Goal: Navigation & Orientation: Find specific page/section

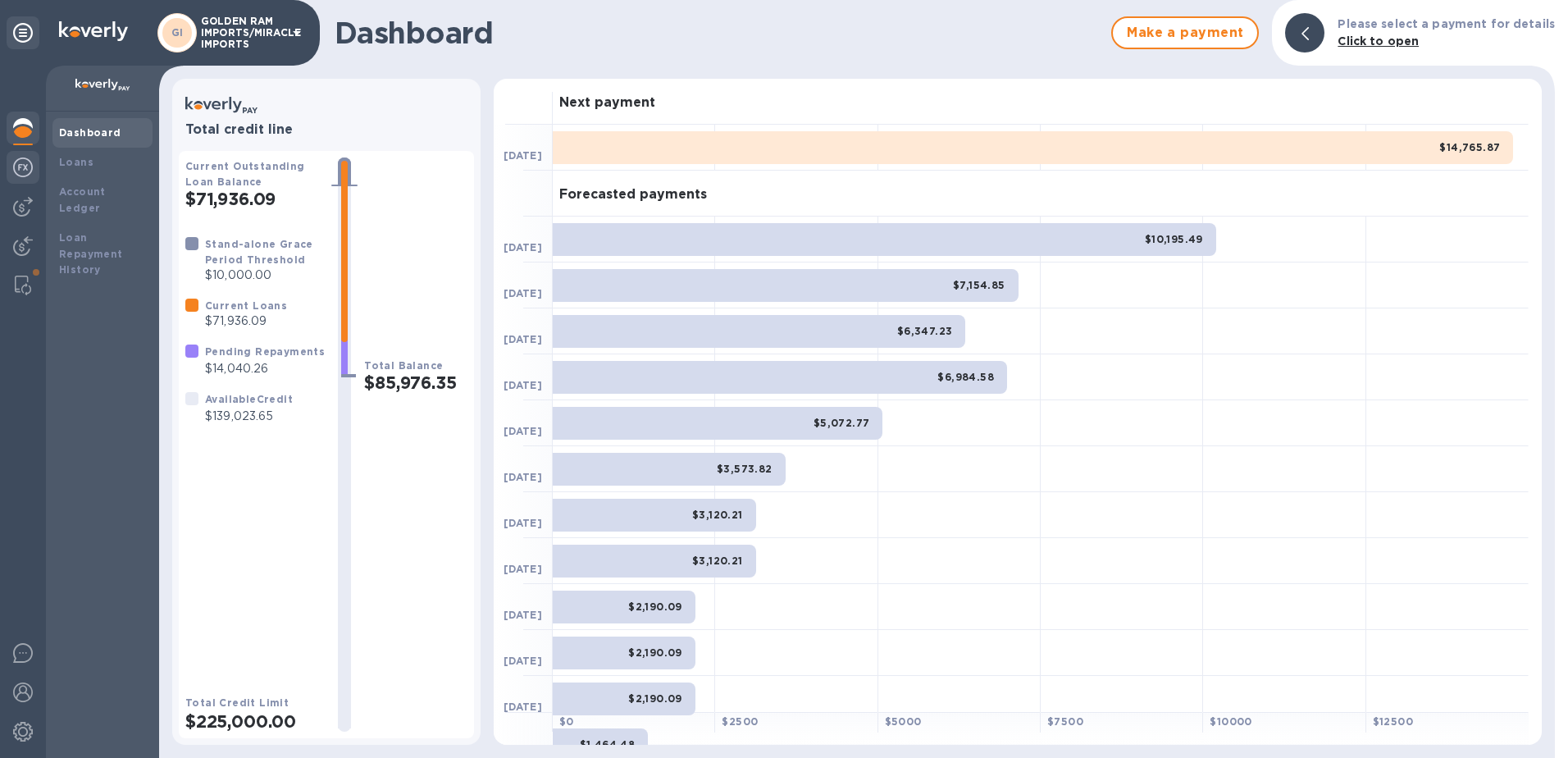
click at [16, 166] on img at bounding box center [23, 167] width 19 height 19
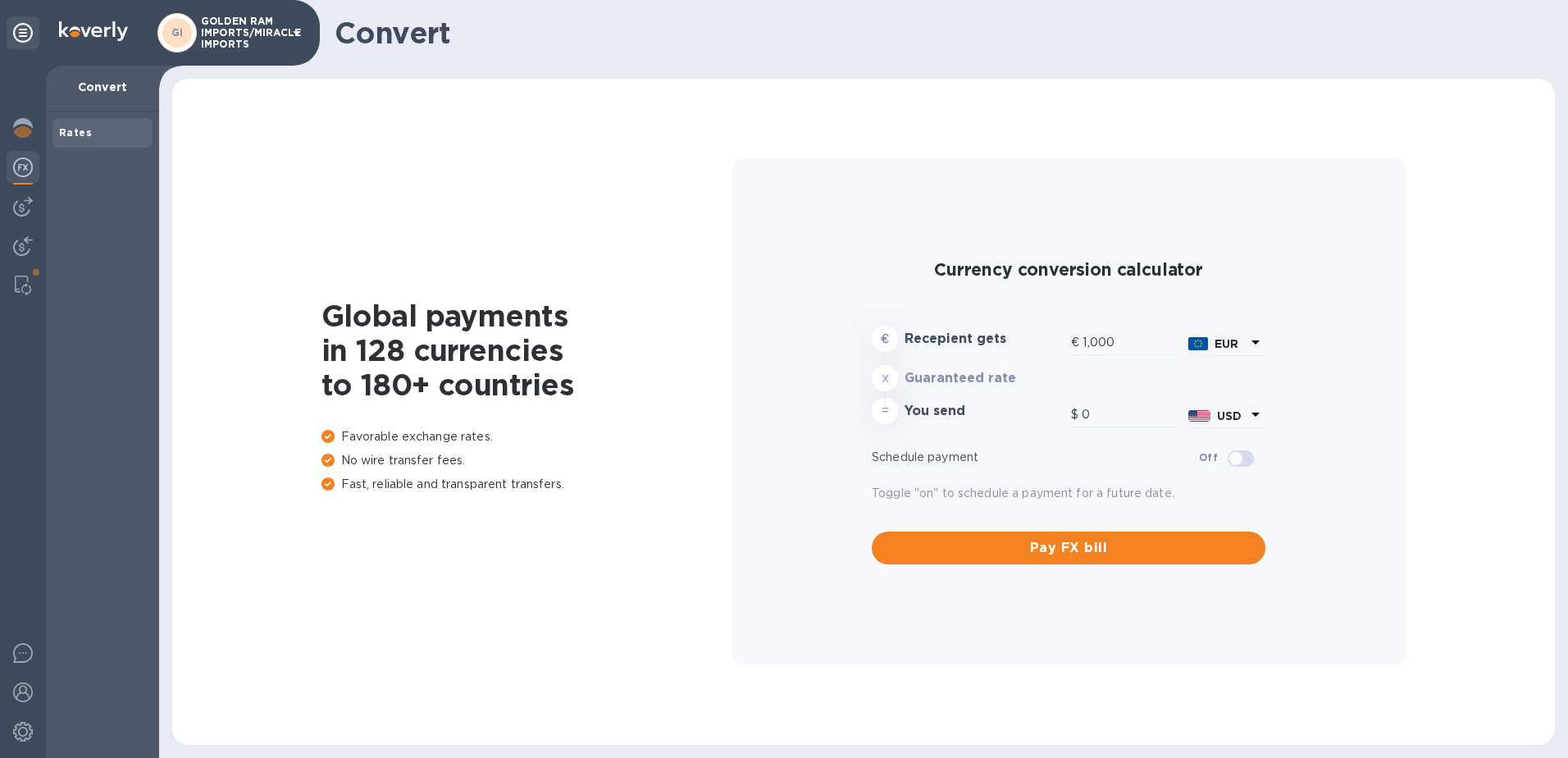
type input "1,163.89"
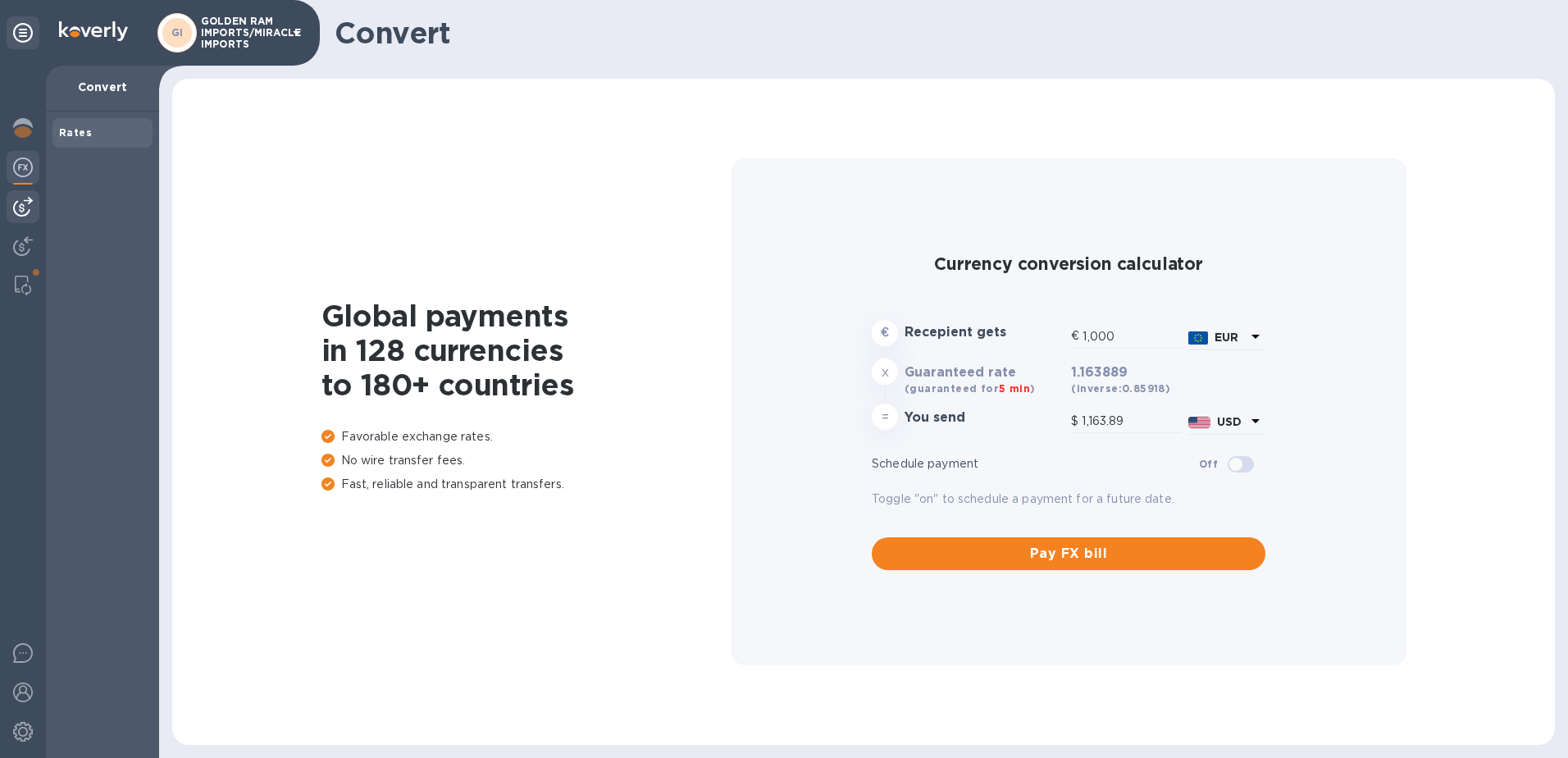
click at [25, 209] on img at bounding box center [23, 207] width 19 height 19
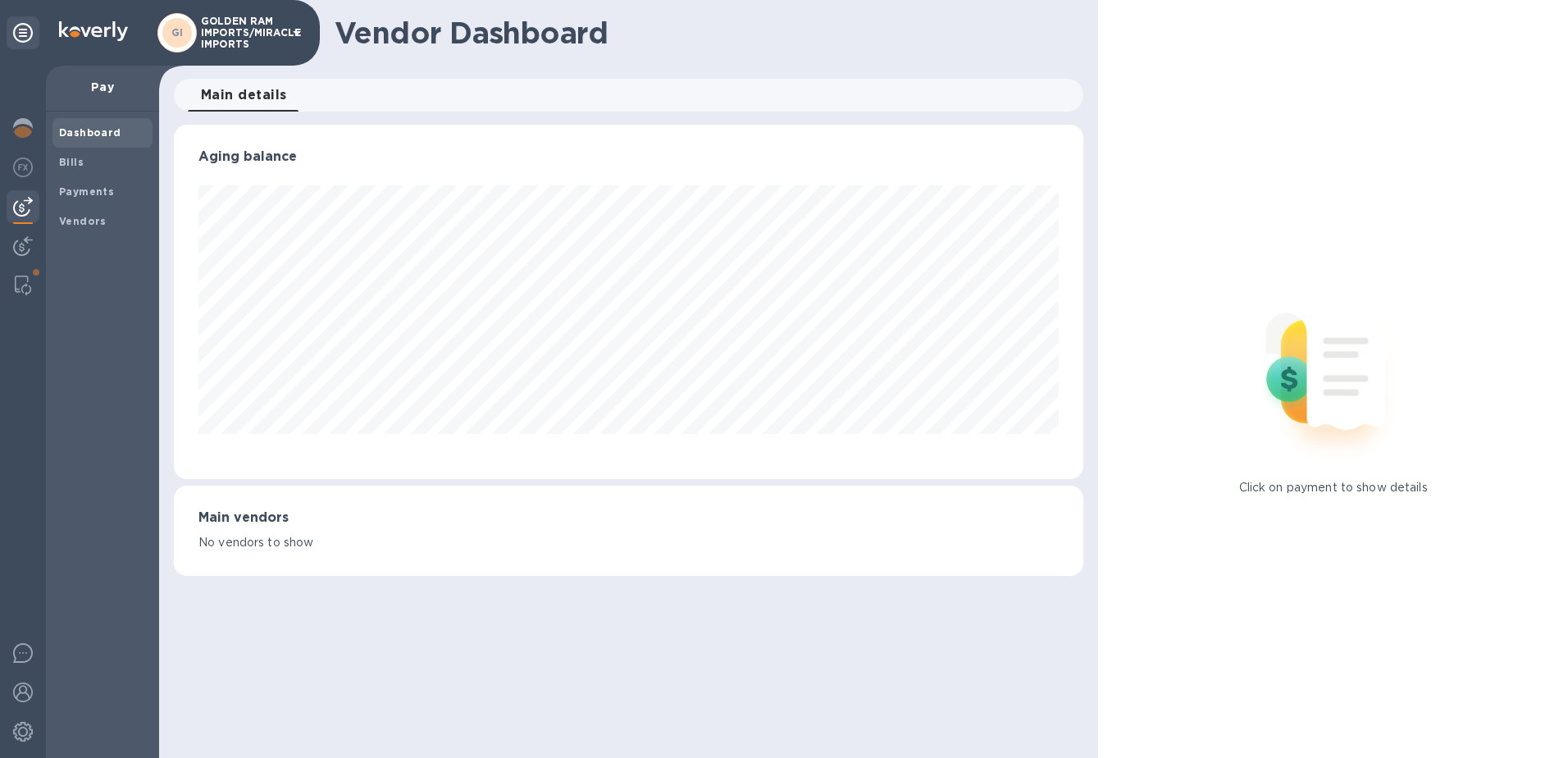
scroll to position [819718, 819199]
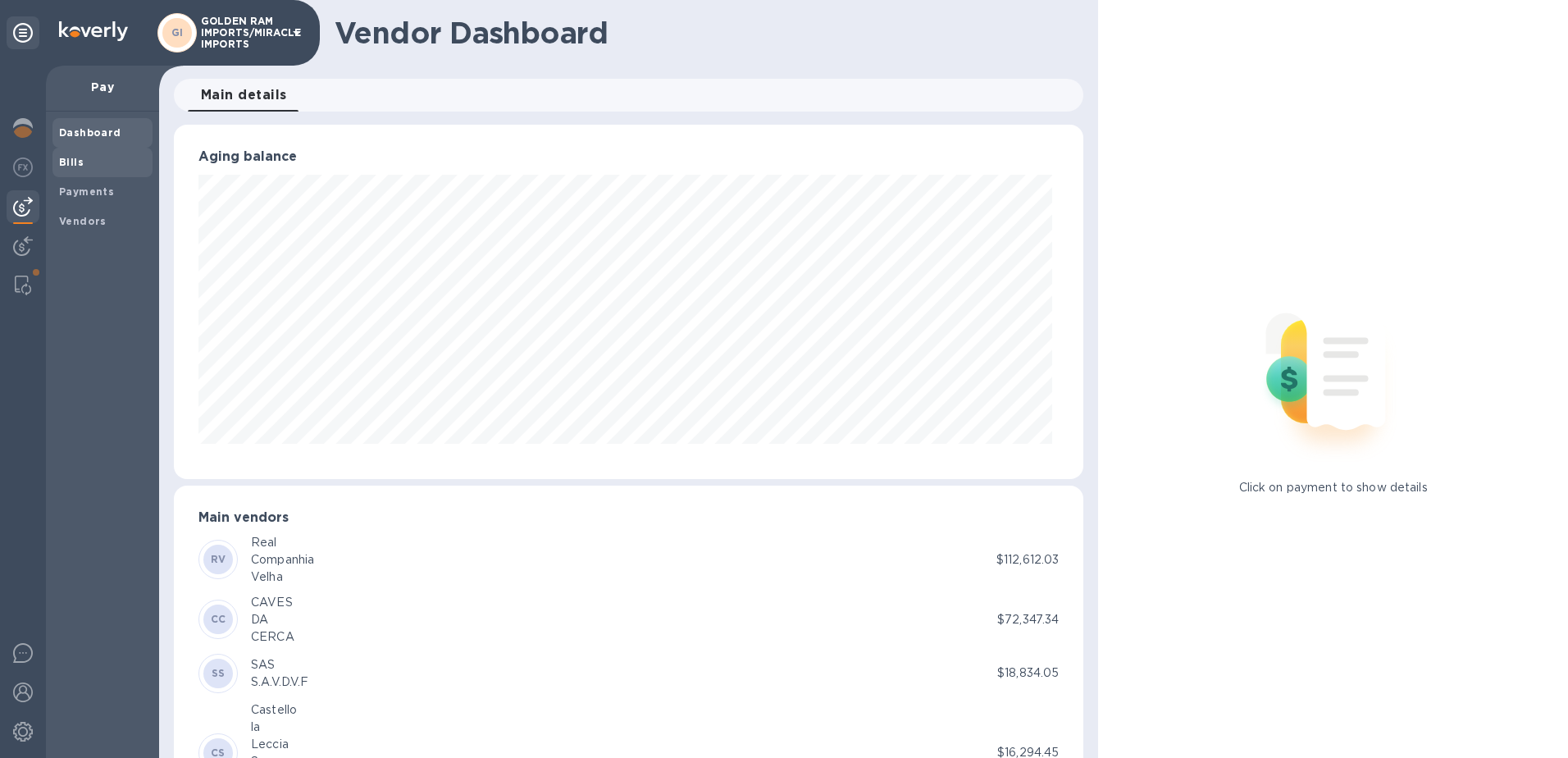
click at [76, 166] on b "Bills" at bounding box center [71, 162] width 25 height 12
